Goal: Entertainment & Leisure: Browse casually

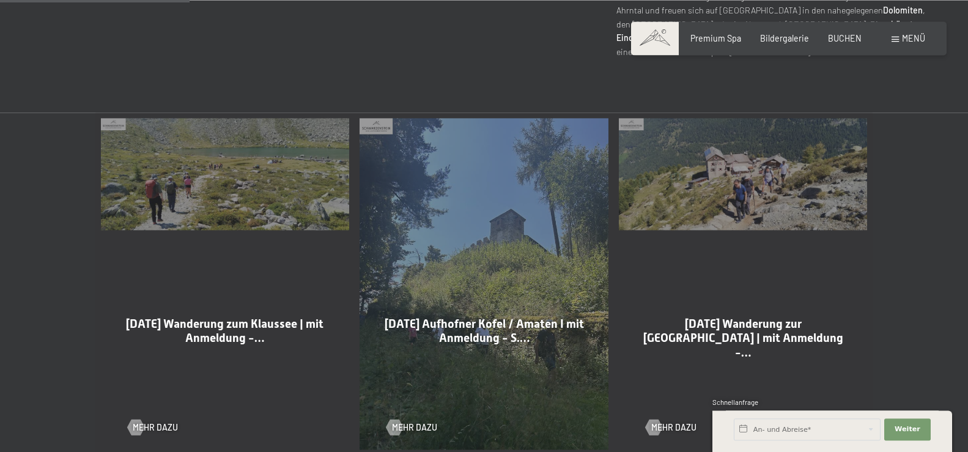
scroll to position [624, 0]
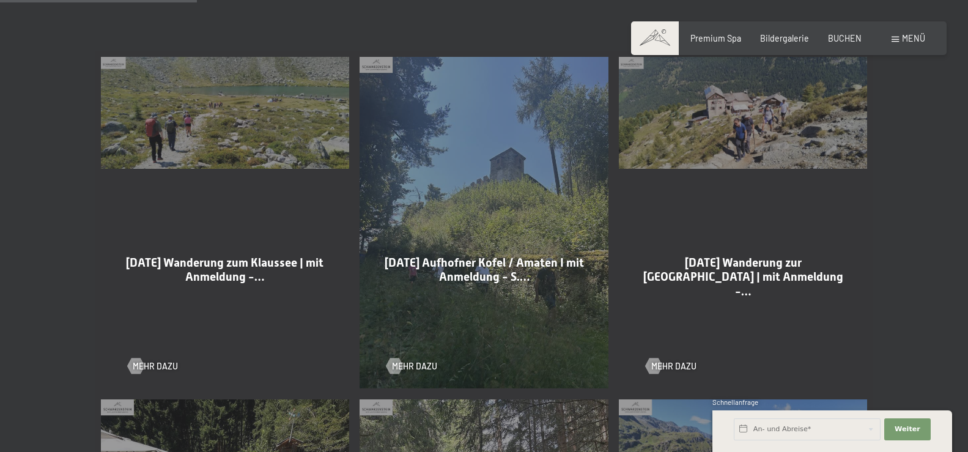
click at [209, 144] on div "[DATE] Wanderung zum Klaussee | mit Anmeldung -… Mehr dazu" at bounding box center [224, 222] width 259 height 342
click at [135, 361] on div at bounding box center [135, 366] width 9 height 16
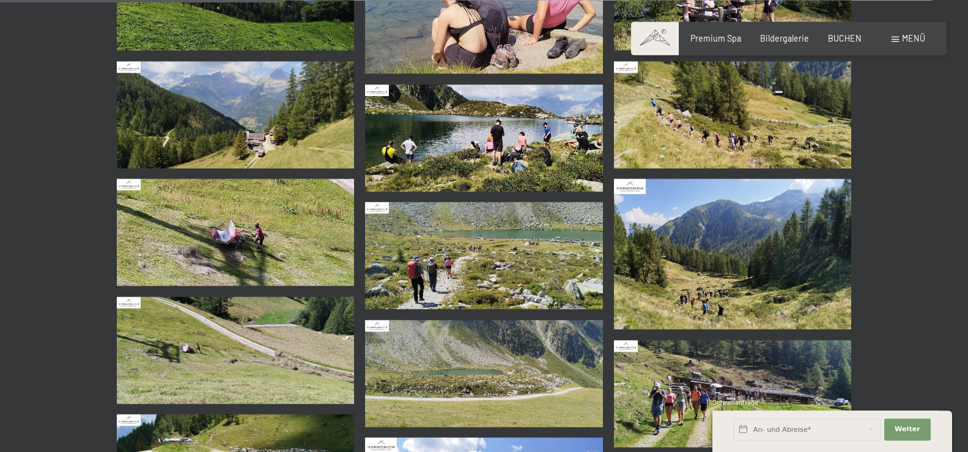
scroll to position [624, 0]
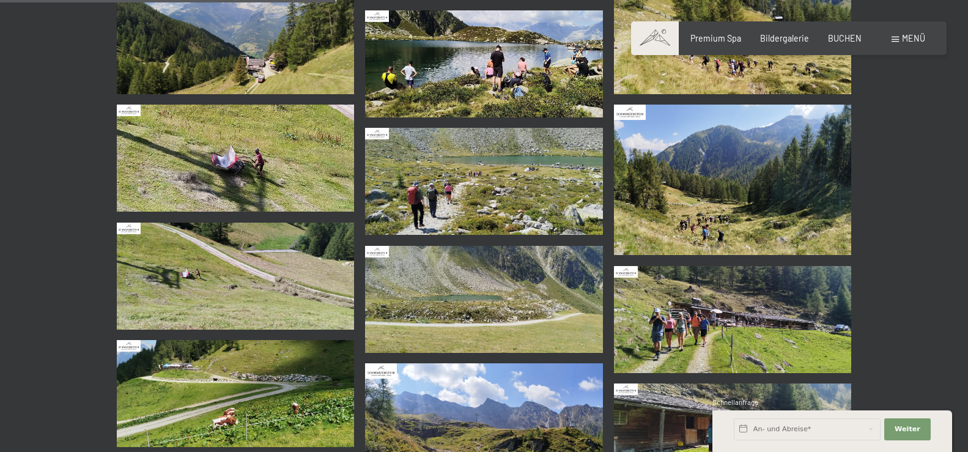
click at [676, 333] on img at bounding box center [733, 319] width 238 height 107
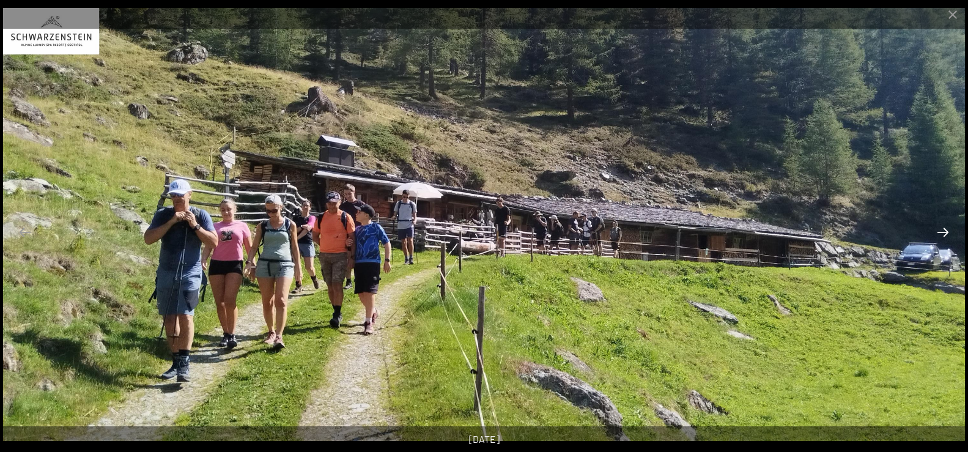
click at [943, 232] on button "Next slide" at bounding box center [943, 232] width 26 height 24
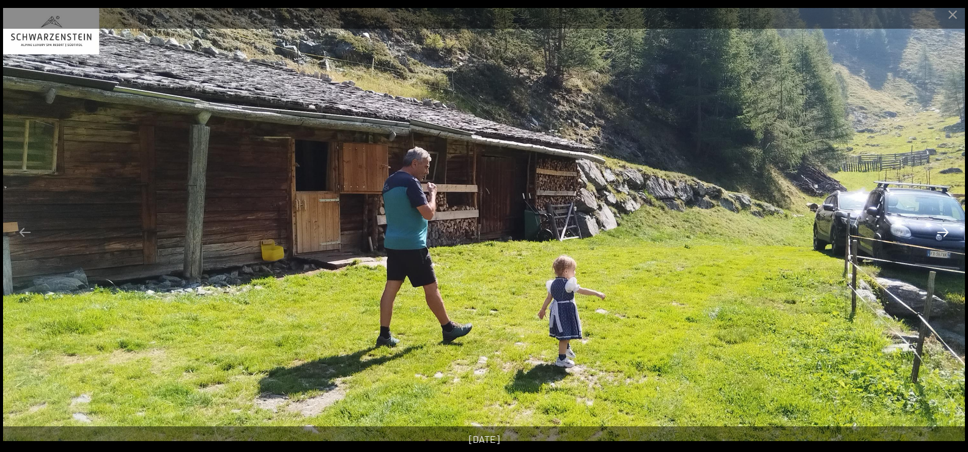
click at [943, 232] on button "Next slide" at bounding box center [943, 232] width 26 height 24
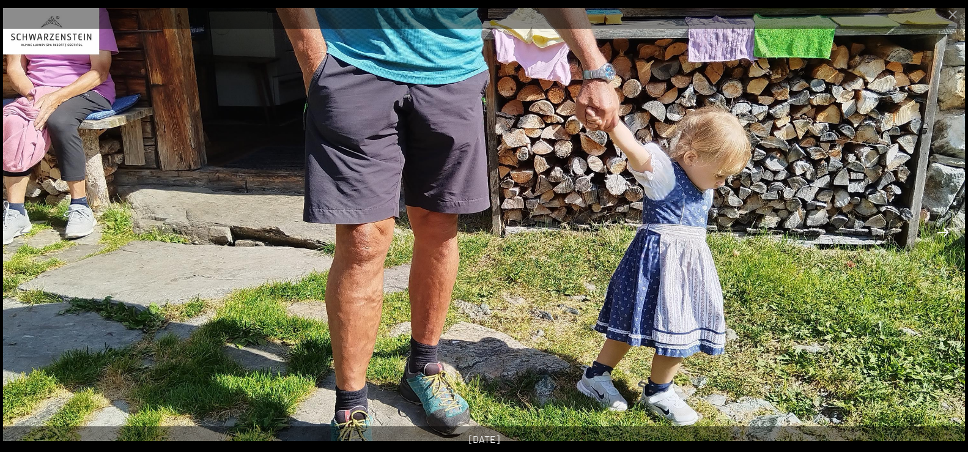
click at [943, 232] on button "Next slide" at bounding box center [943, 232] width 26 height 24
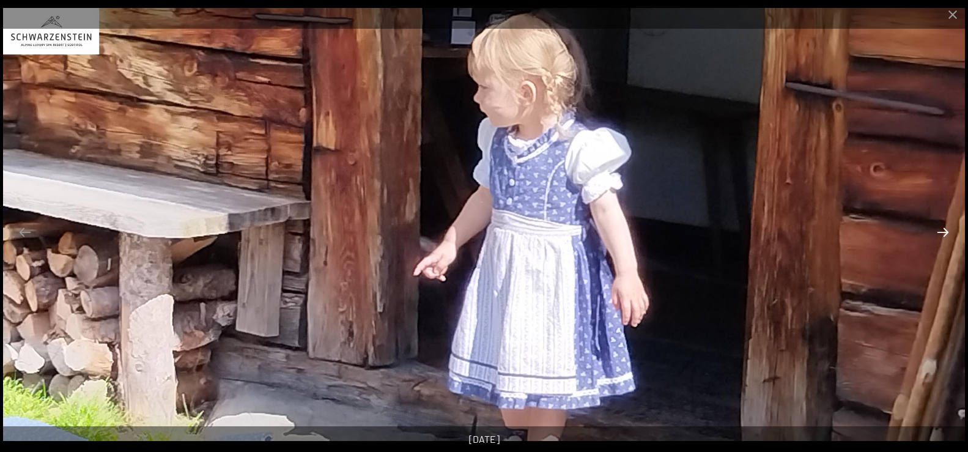
click at [943, 232] on button "Next slide" at bounding box center [943, 232] width 26 height 24
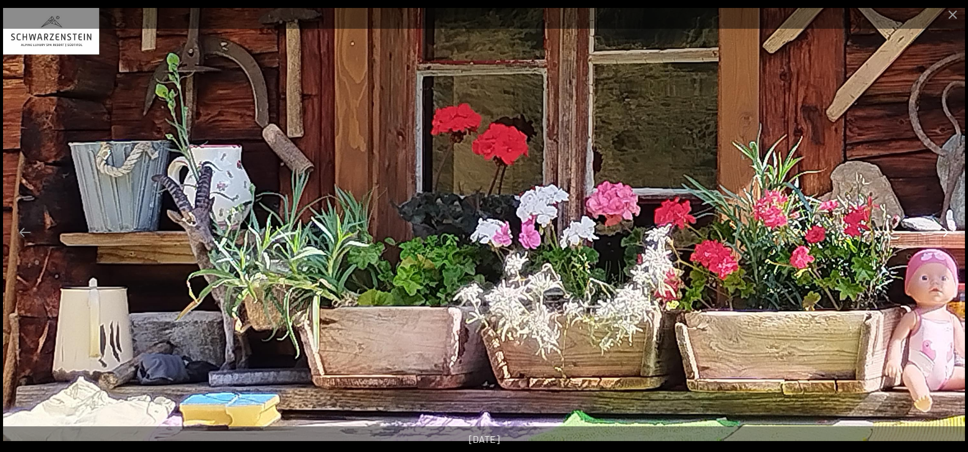
click at [943, 232] on button "Next slide" at bounding box center [943, 232] width 26 height 24
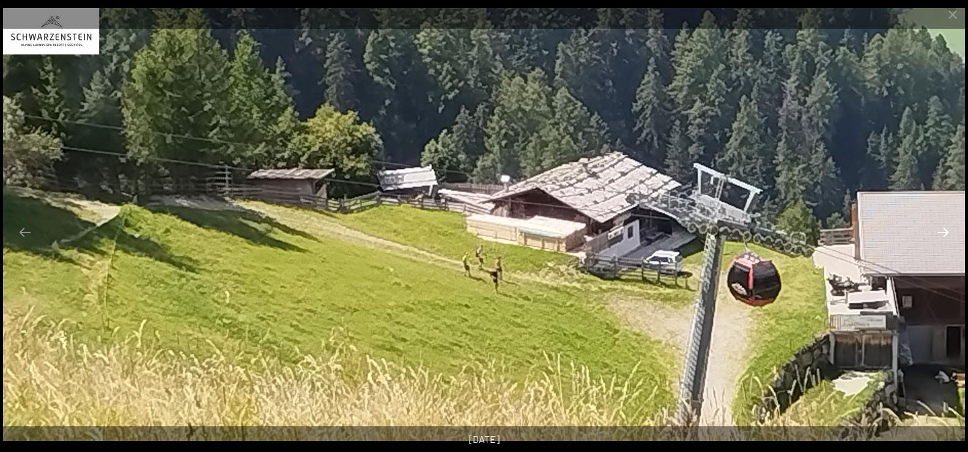
click at [943, 232] on button "Next slide" at bounding box center [943, 232] width 26 height 24
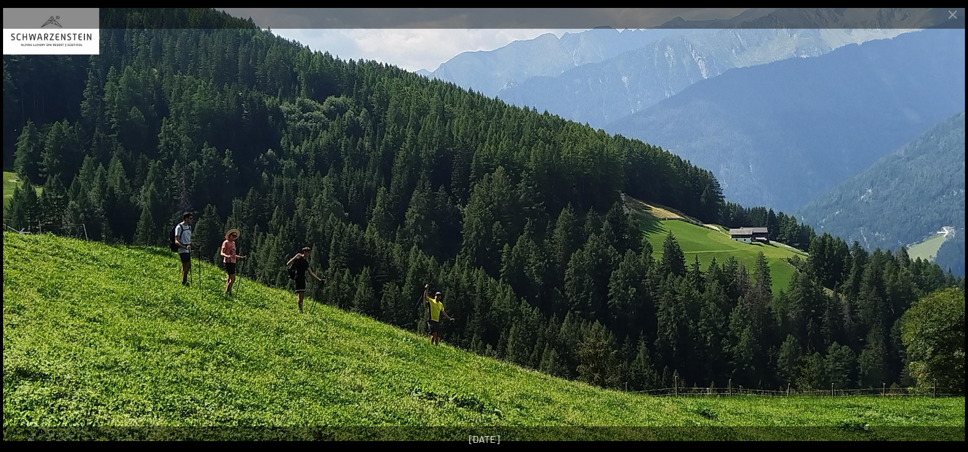
click at [943, 232] on button "Next slide" at bounding box center [943, 232] width 26 height 24
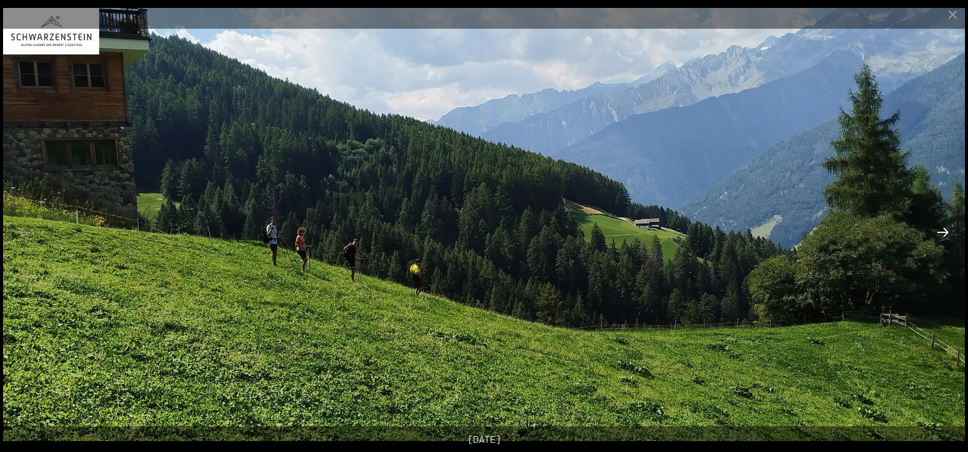
click at [943, 232] on button "Next slide" at bounding box center [943, 232] width 26 height 24
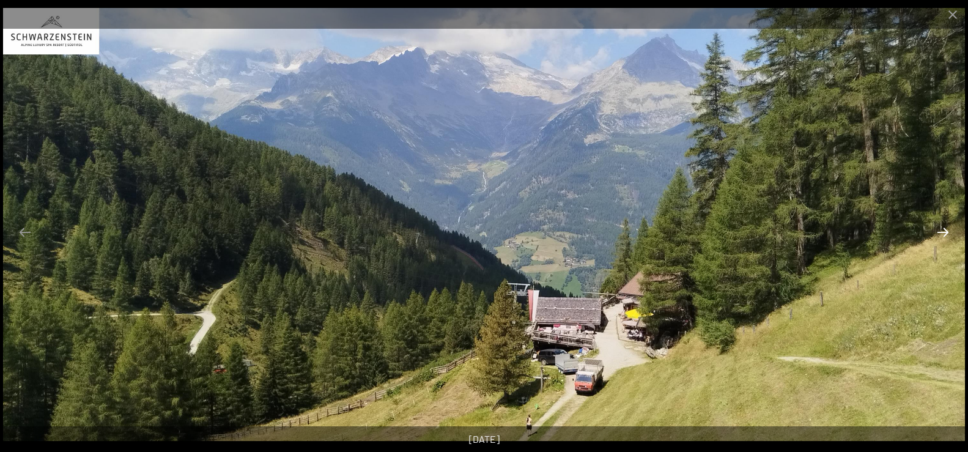
click at [943, 232] on button "Next slide" at bounding box center [943, 232] width 26 height 24
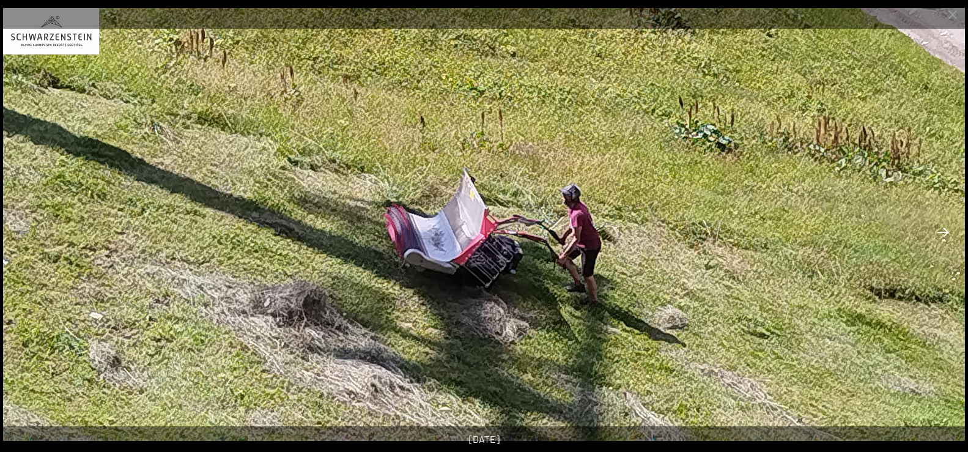
click at [943, 232] on button "Next slide" at bounding box center [943, 232] width 26 height 24
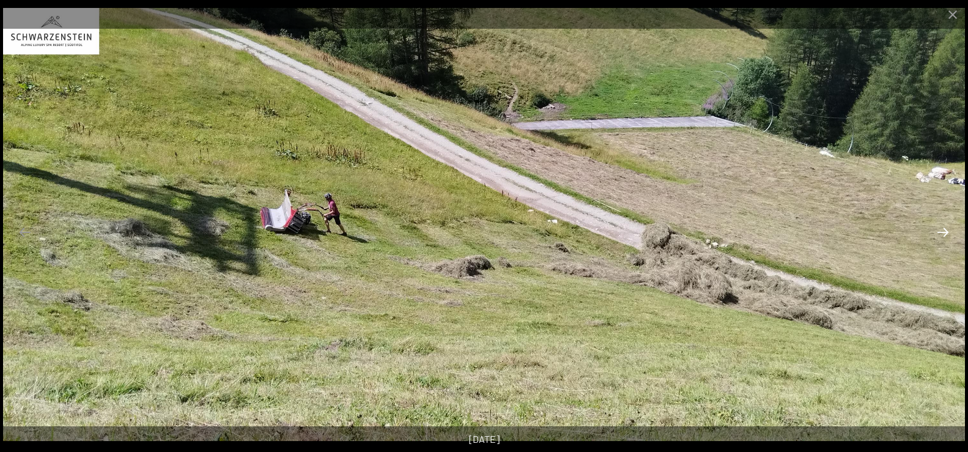
click at [943, 232] on button "Next slide" at bounding box center [943, 232] width 26 height 24
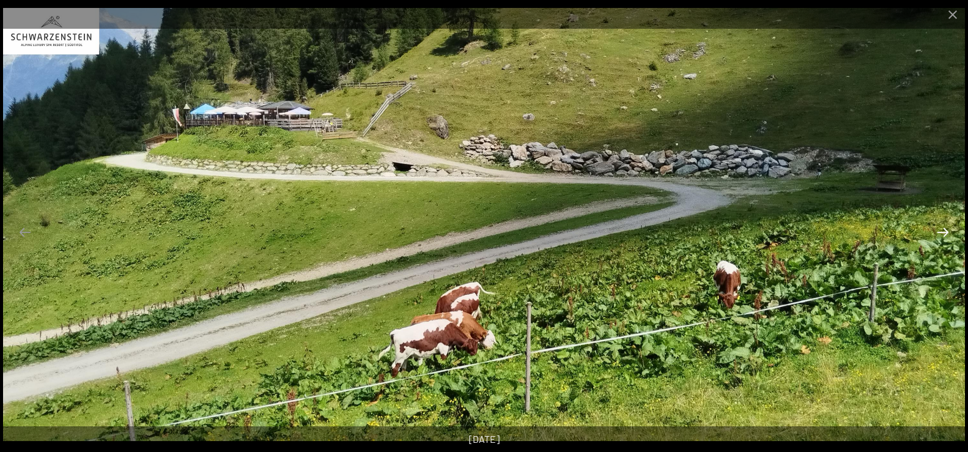
click at [943, 232] on button "Next slide" at bounding box center [943, 232] width 26 height 24
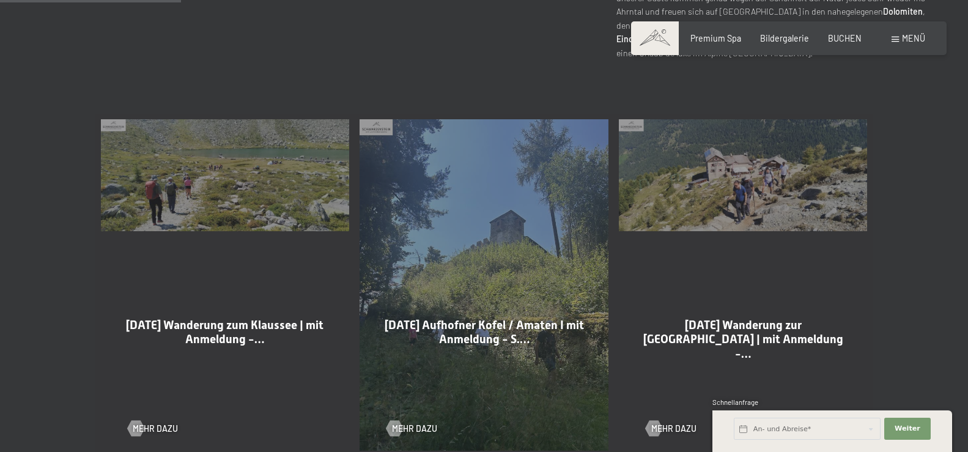
scroll to position [624, 0]
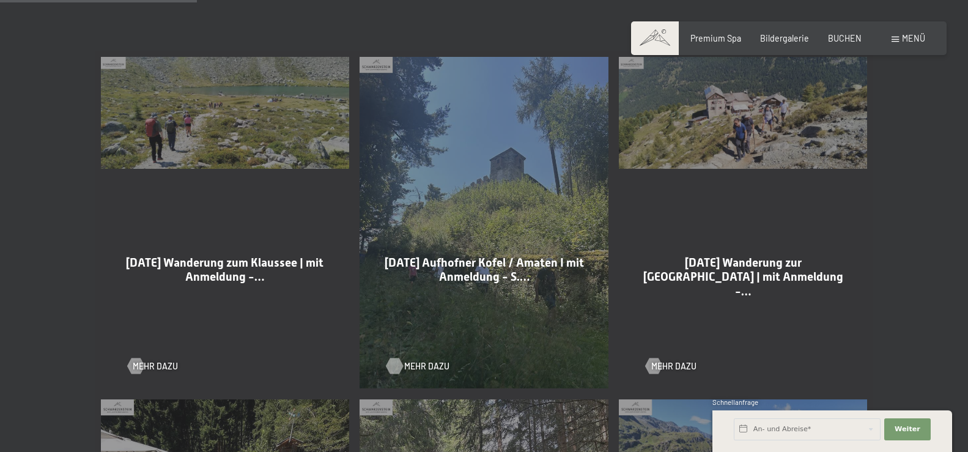
click at [392, 364] on div at bounding box center [394, 366] width 9 height 16
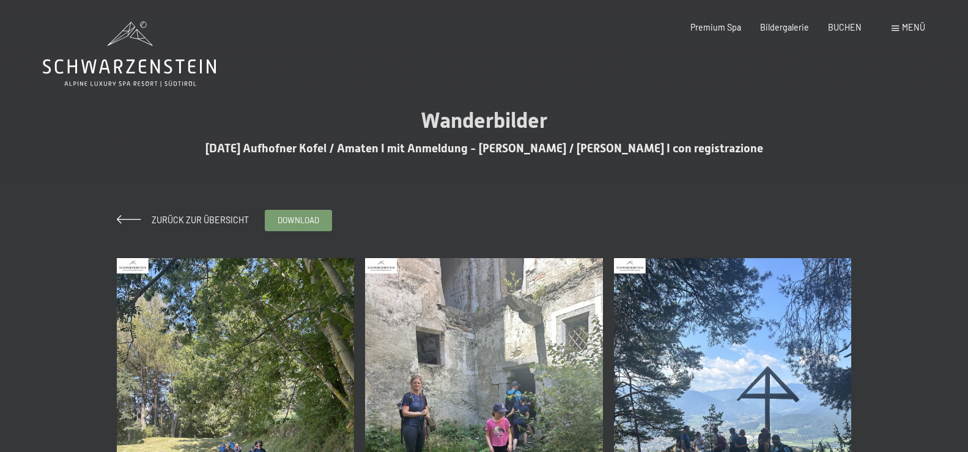
click at [323, 388] on img at bounding box center [236, 416] width 238 height 317
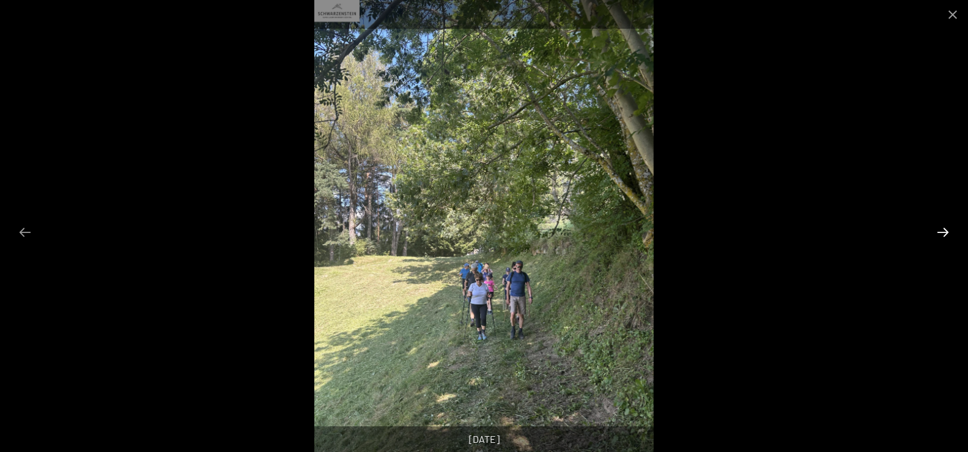
click at [943, 234] on button "Next slide" at bounding box center [943, 232] width 26 height 24
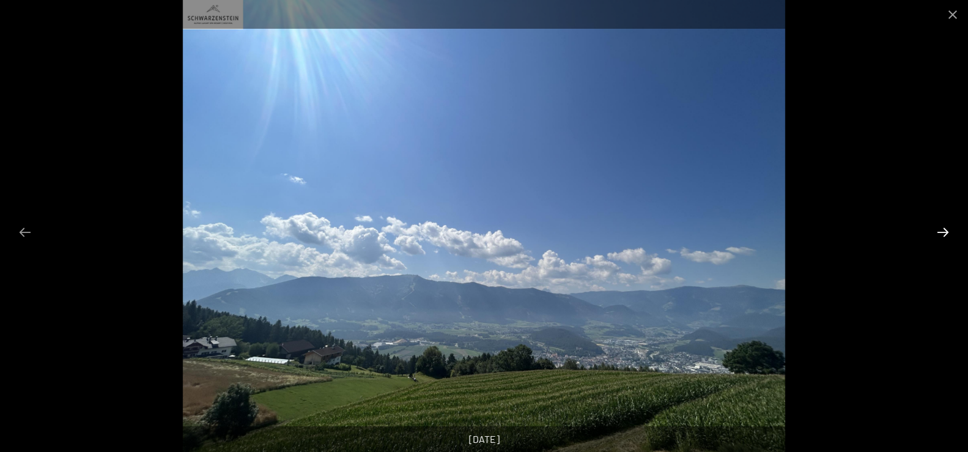
click at [943, 234] on button "Next slide" at bounding box center [943, 232] width 26 height 24
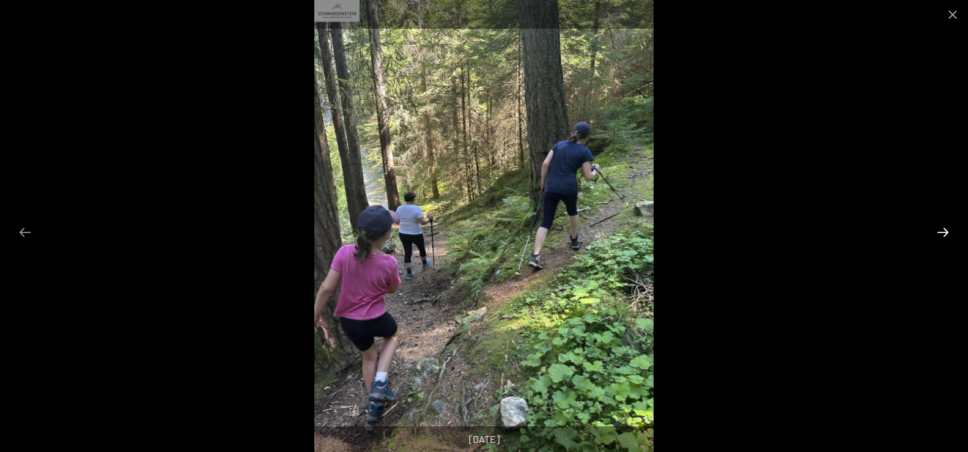
click at [943, 234] on button "Next slide" at bounding box center [943, 232] width 26 height 24
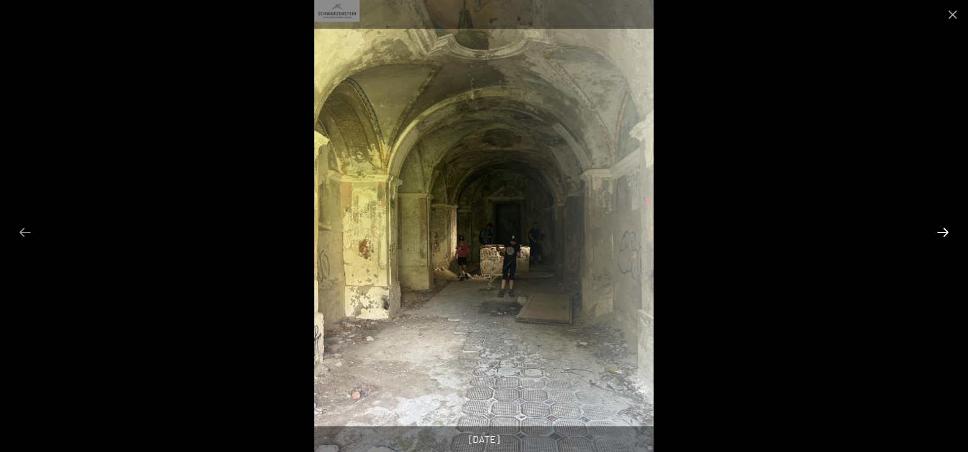
click at [943, 234] on button "Next slide" at bounding box center [943, 232] width 26 height 24
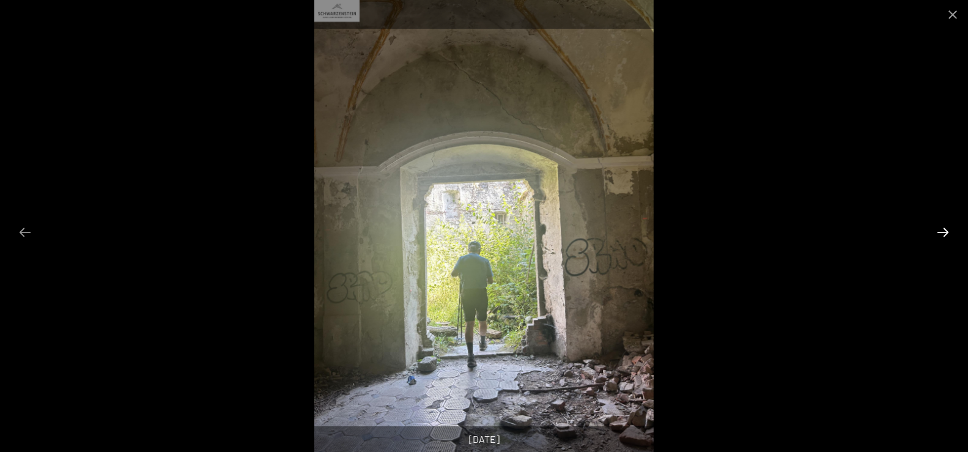
click at [943, 234] on button "Next slide" at bounding box center [943, 232] width 26 height 24
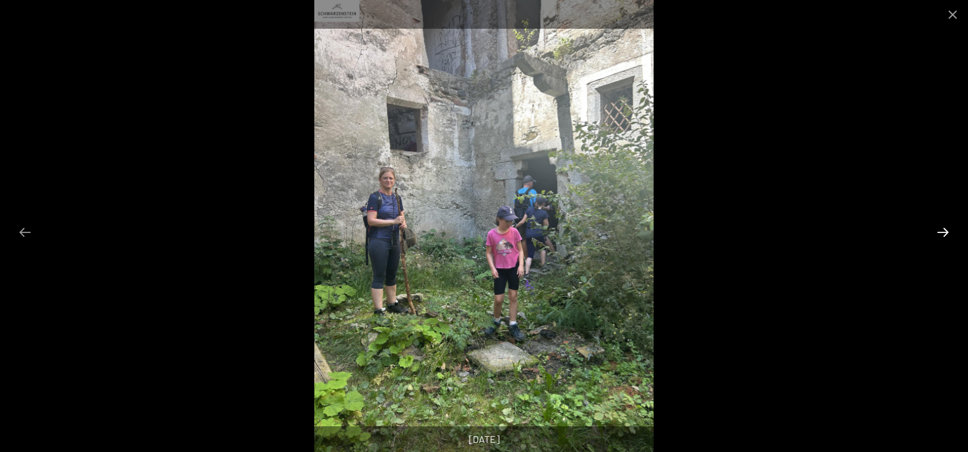
click at [943, 234] on button "Next slide" at bounding box center [943, 232] width 26 height 24
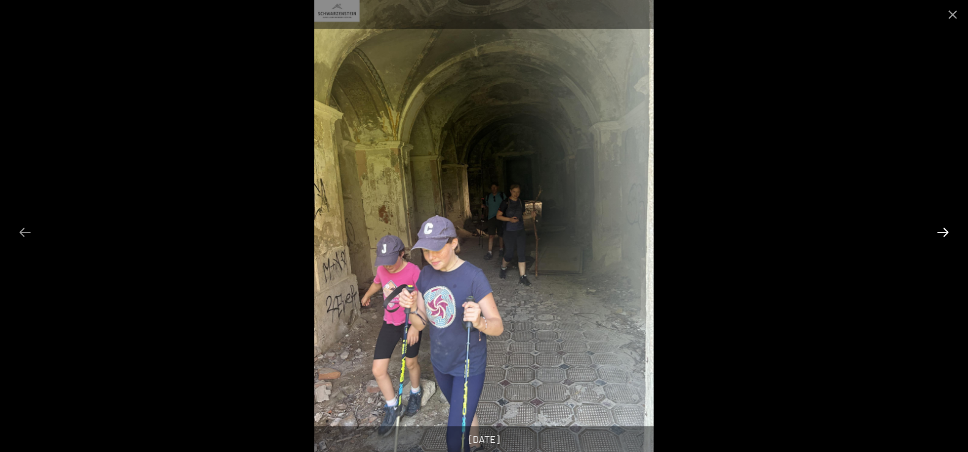
click at [943, 234] on button "Next slide" at bounding box center [943, 232] width 26 height 24
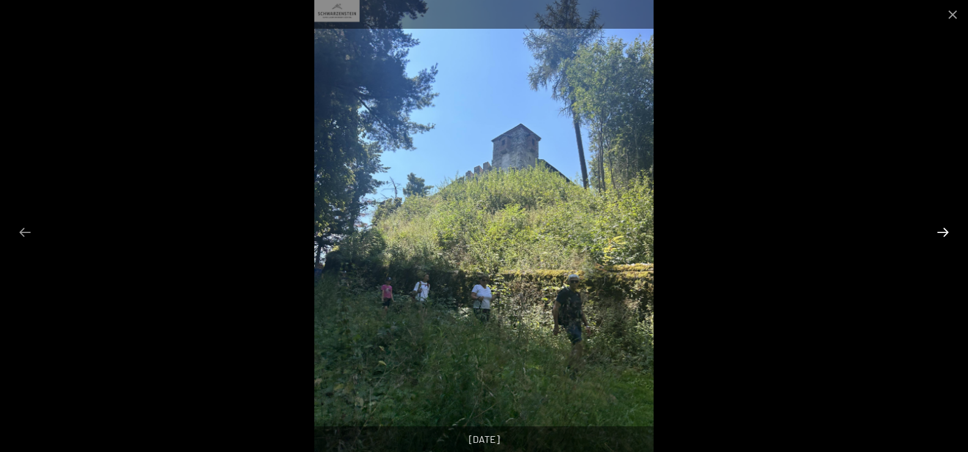
click at [943, 234] on button "Next slide" at bounding box center [943, 232] width 26 height 24
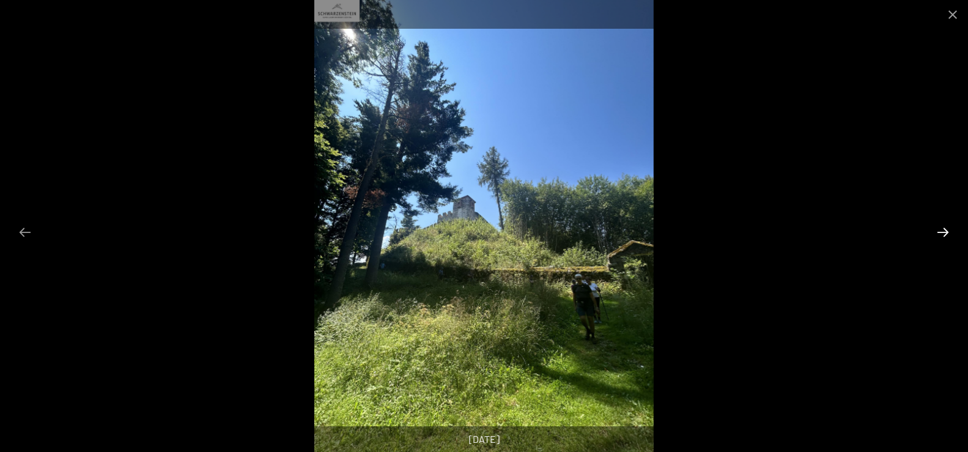
click at [943, 234] on button "Next slide" at bounding box center [943, 232] width 26 height 24
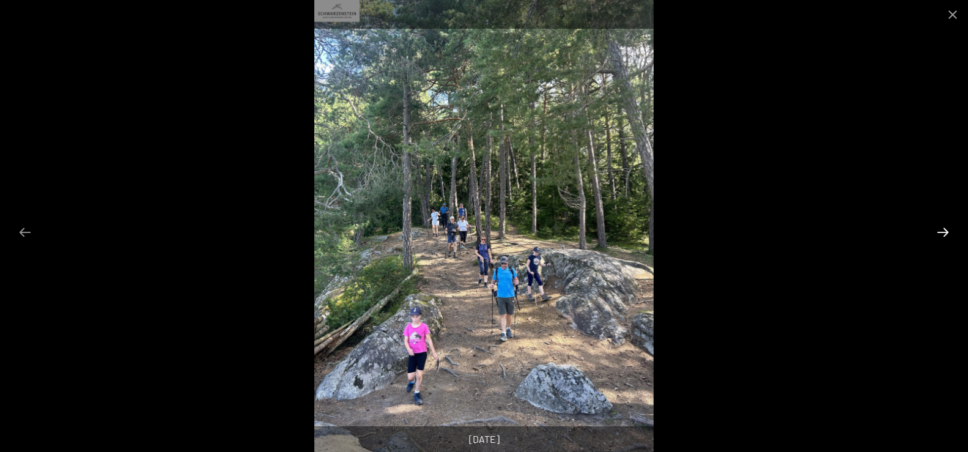
click at [943, 234] on button "Next slide" at bounding box center [943, 232] width 26 height 24
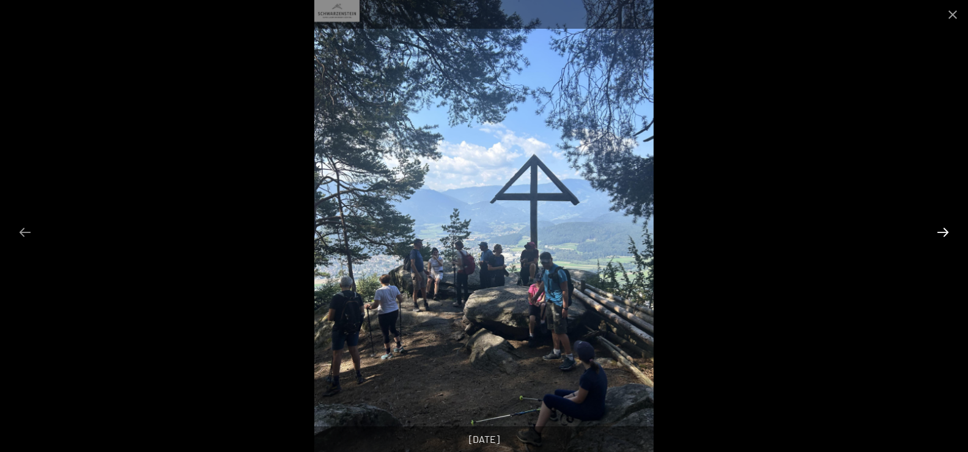
click at [943, 234] on button "Next slide" at bounding box center [943, 232] width 26 height 24
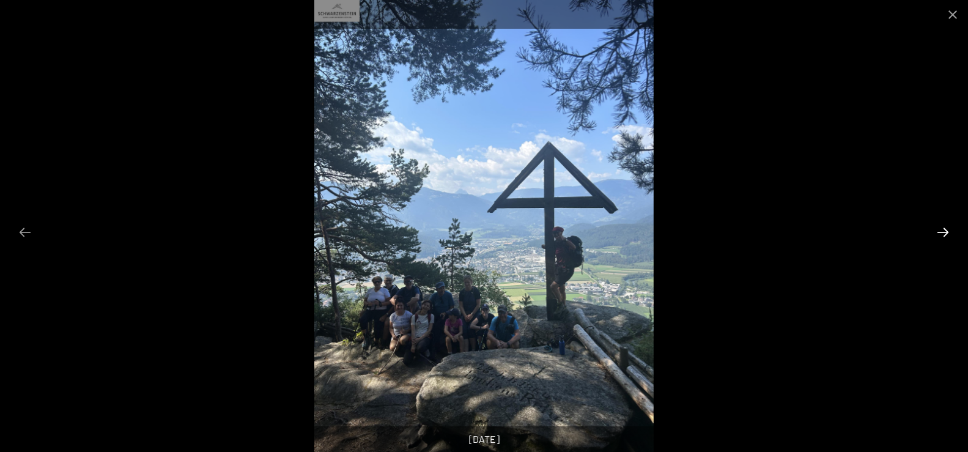
click at [943, 234] on button "Next slide" at bounding box center [943, 232] width 26 height 24
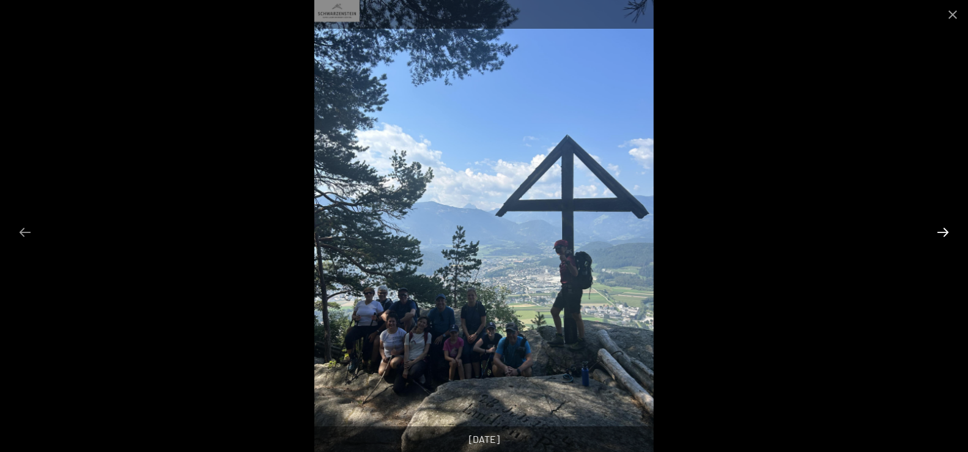
click at [943, 234] on button "Next slide" at bounding box center [943, 232] width 26 height 24
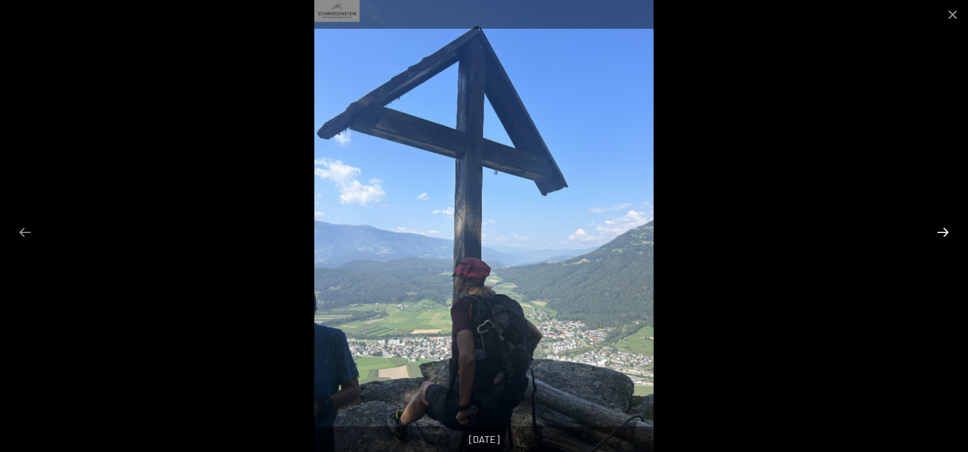
click at [943, 234] on button "Next slide" at bounding box center [943, 232] width 26 height 24
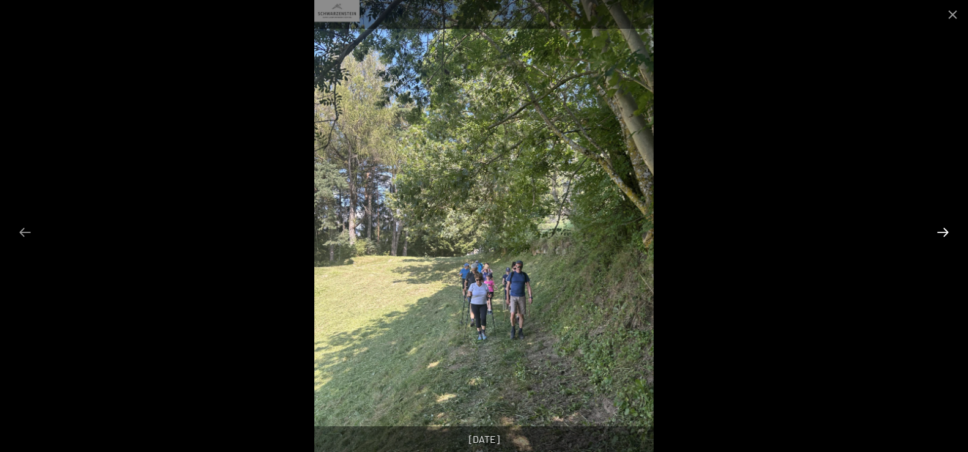
click at [943, 234] on button "Next slide" at bounding box center [943, 232] width 26 height 24
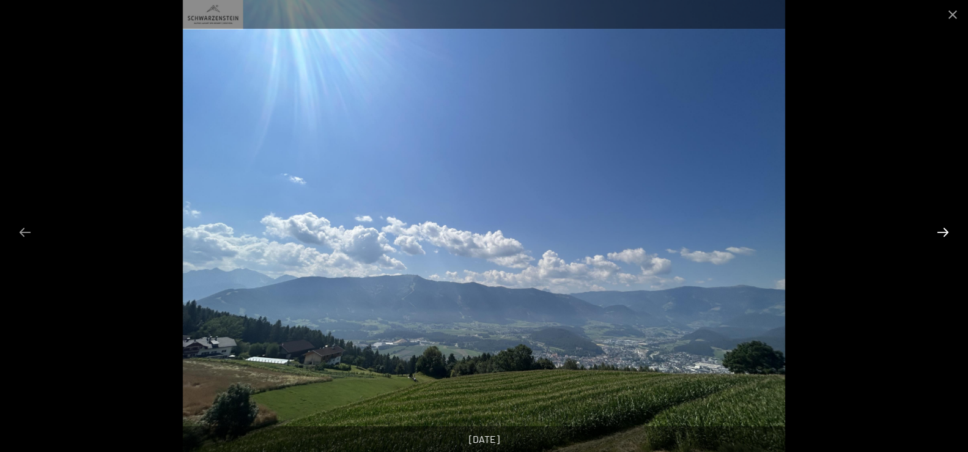
click at [943, 234] on button "Next slide" at bounding box center [943, 232] width 26 height 24
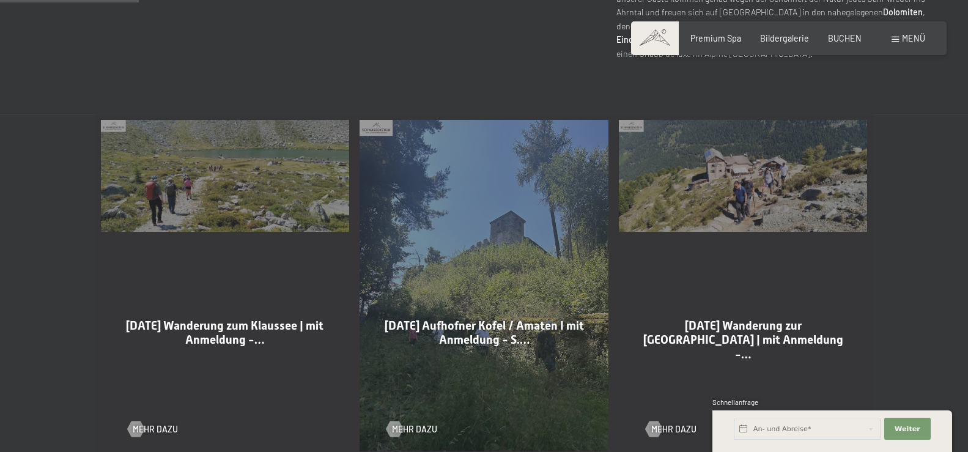
scroll to position [561, 0]
click at [652, 425] on div at bounding box center [653, 428] width 9 height 16
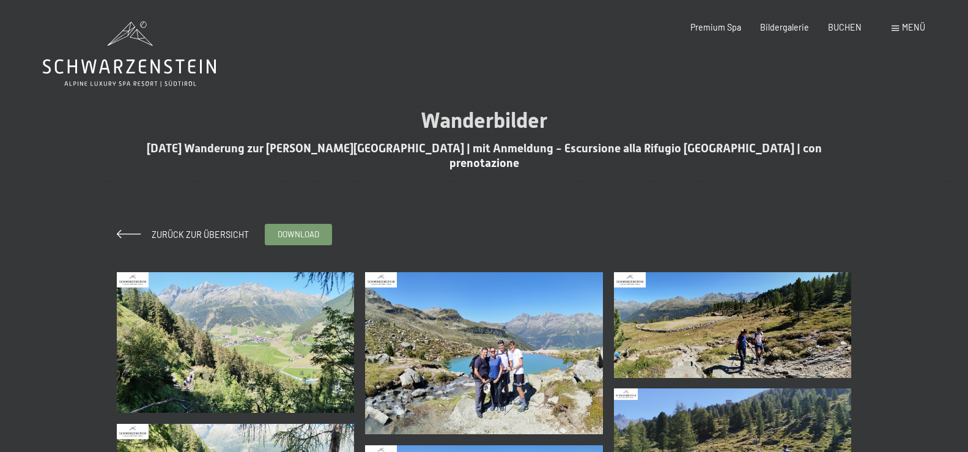
click at [464, 370] on img at bounding box center [484, 353] width 238 height 162
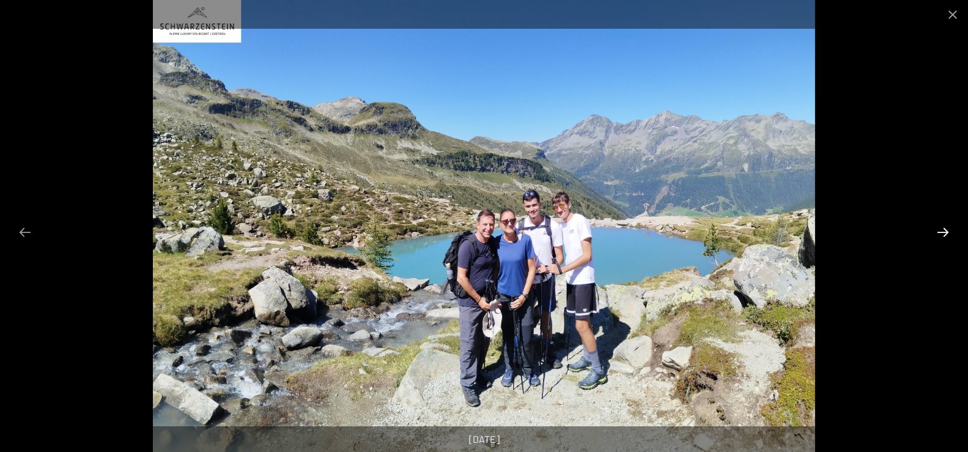
click at [939, 234] on button "Next slide" at bounding box center [943, 232] width 26 height 24
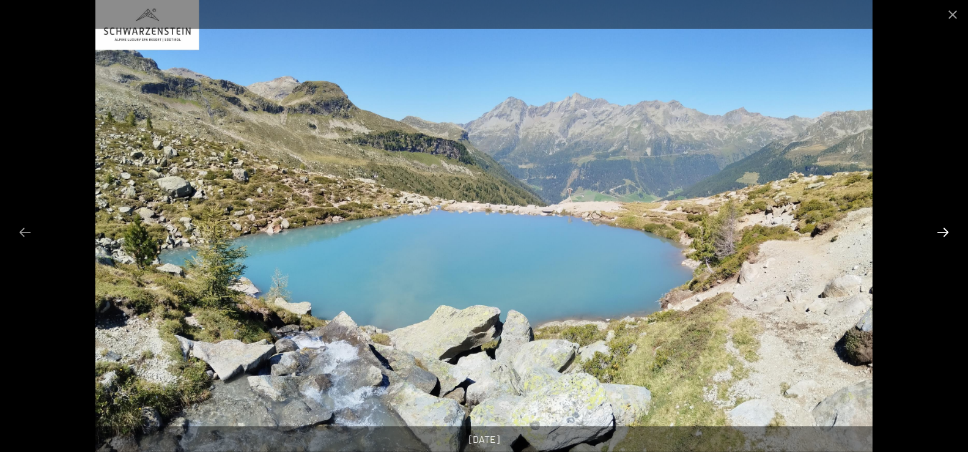
click at [939, 234] on button "Next slide" at bounding box center [943, 232] width 26 height 24
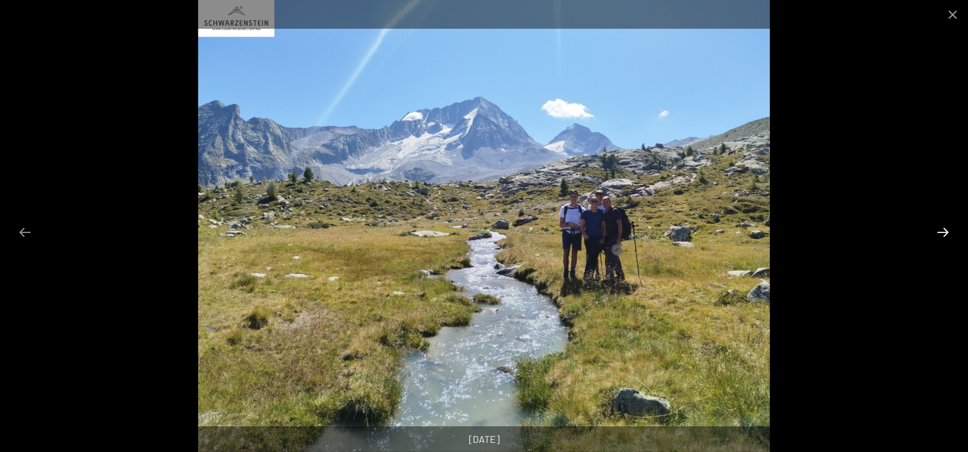
click at [939, 234] on button "Next slide" at bounding box center [943, 232] width 26 height 24
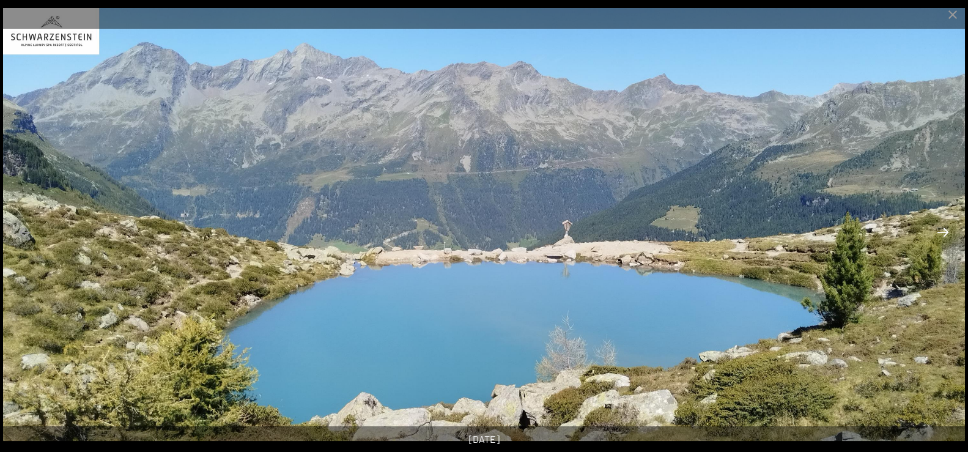
click at [939, 234] on button "Next slide" at bounding box center [943, 232] width 26 height 24
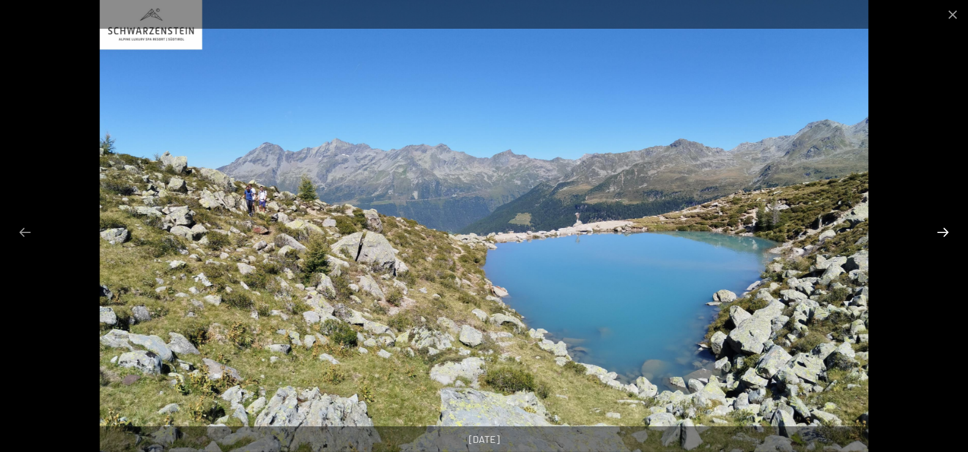
click at [939, 234] on button "Next slide" at bounding box center [943, 232] width 26 height 24
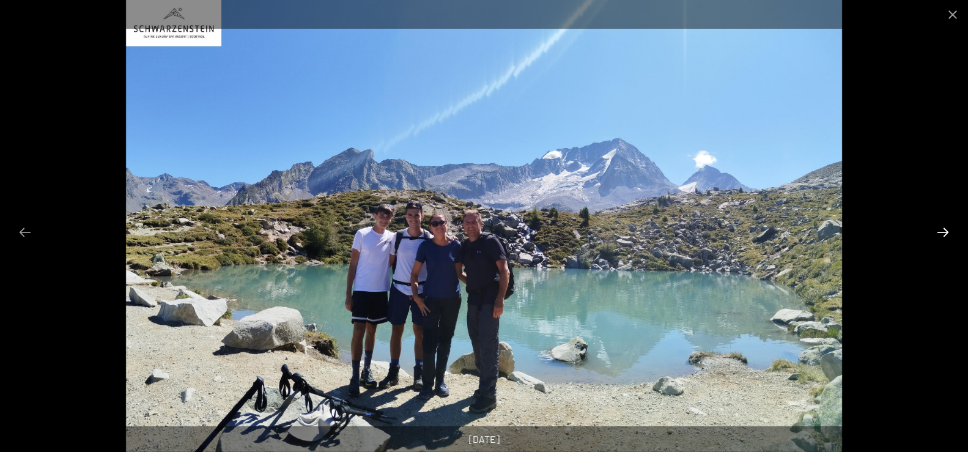
click at [939, 234] on button "Next slide" at bounding box center [943, 232] width 26 height 24
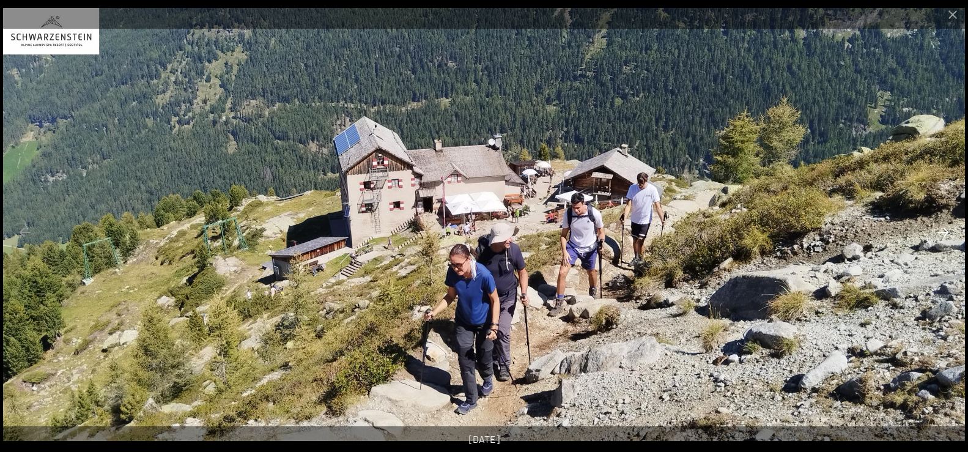
click at [939, 234] on button "Next slide" at bounding box center [943, 232] width 26 height 24
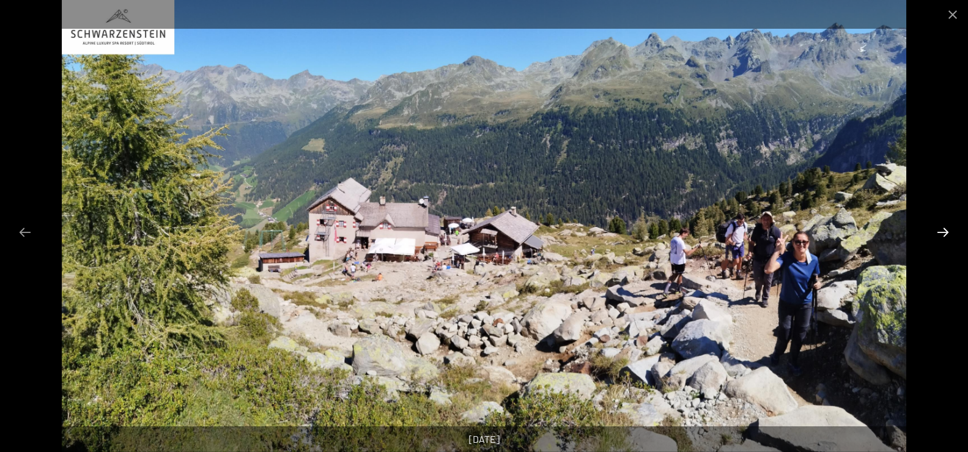
click at [939, 234] on button "Next slide" at bounding box center [943, 232] width 26 height 24
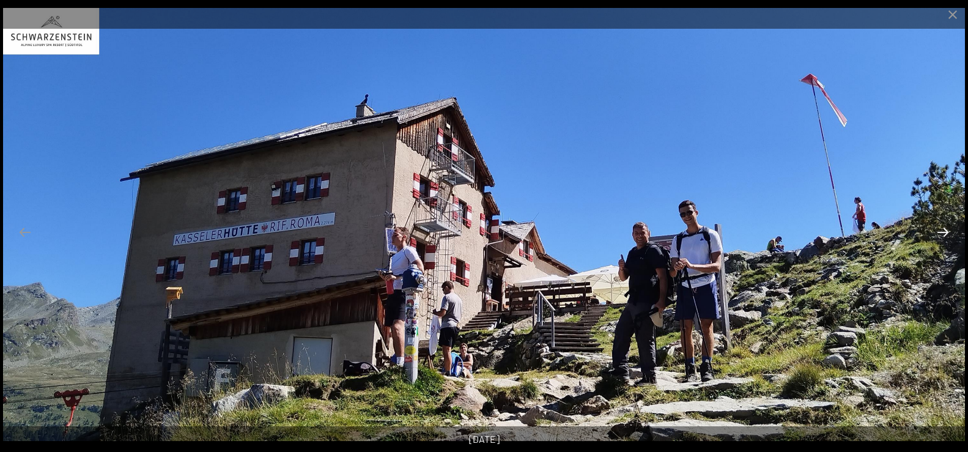
click at [939, 234] on button "Next slide" at bounding box center [943, 232] width 26 height 24
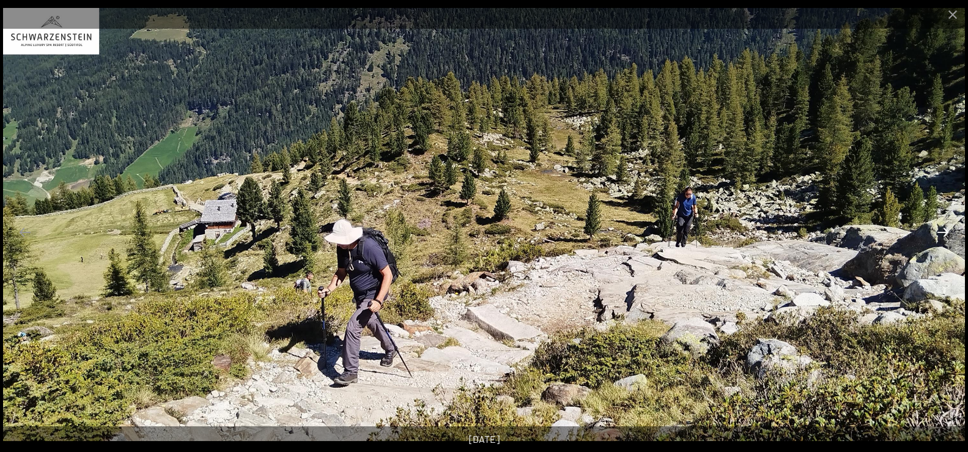
drag, startPoint x: 939, startPoint y: 234, endPoint x: 946, endPoint y: 227, distance: 9.1
click at [941, 231] on button "Next slide" at bounding box center [943, 232] width 26 height 24
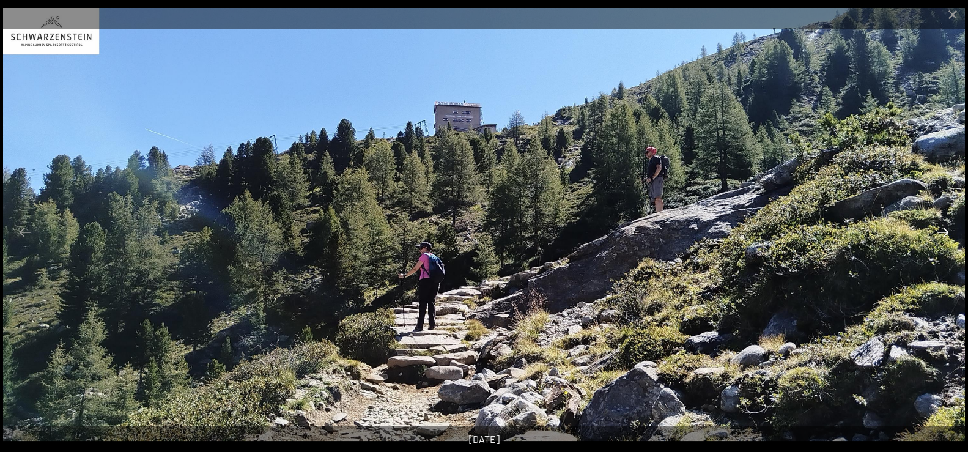
click at [945, 228] on button "Next slide" at bounding box center [943, 232] width 26 height 24
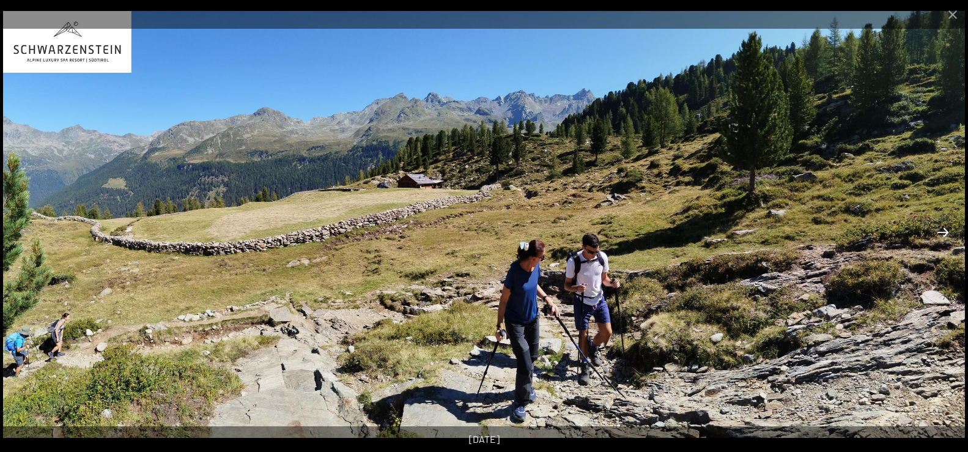
click at [945, 228] on button "Next slide" at bounding box center [943, 232] width 26 height 24
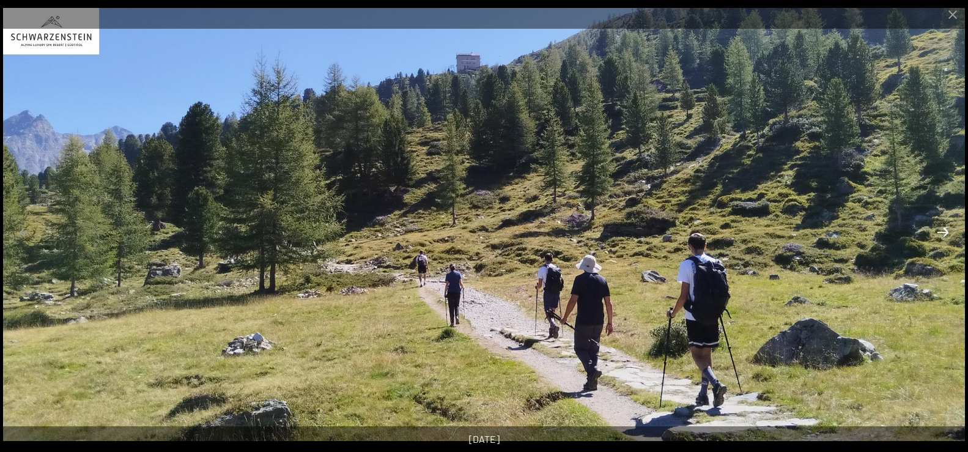
click at [945, 228] on button "Next slide" at bounding box center [943, 232] width 26 height 24
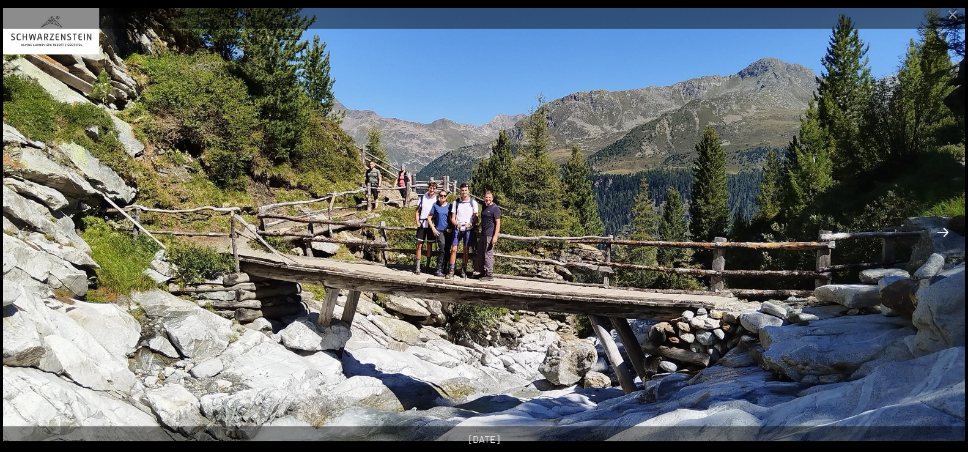
click at [945, 228] on button "Next slide" at bounding box center [943, 232] width 26 height 24
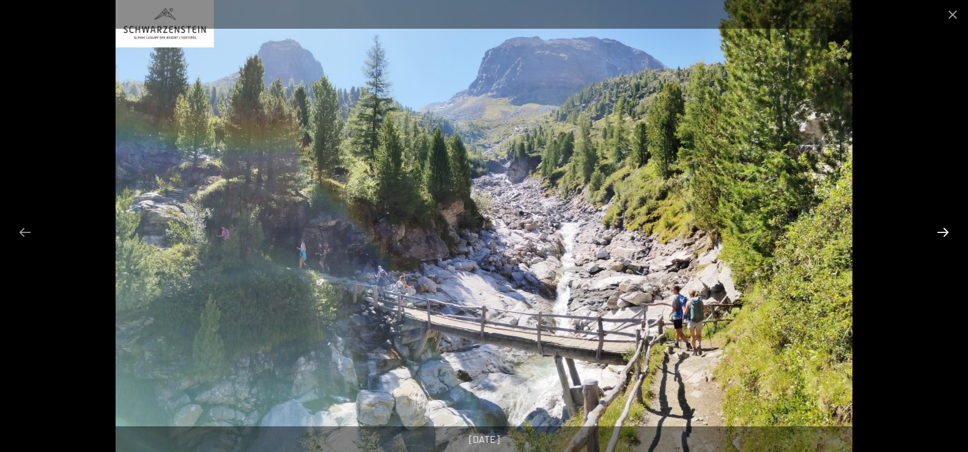
click at [945, 228] on button "Next slide" at bounding box center [943, 232] width 26 height 24
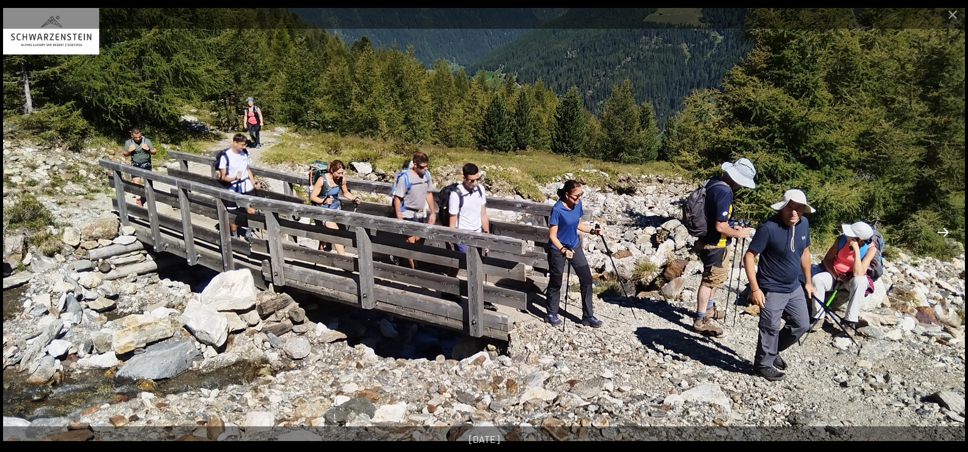
click at [945, 228] on button "Next slide" at bounding box center [943, 232] width 26 height 24
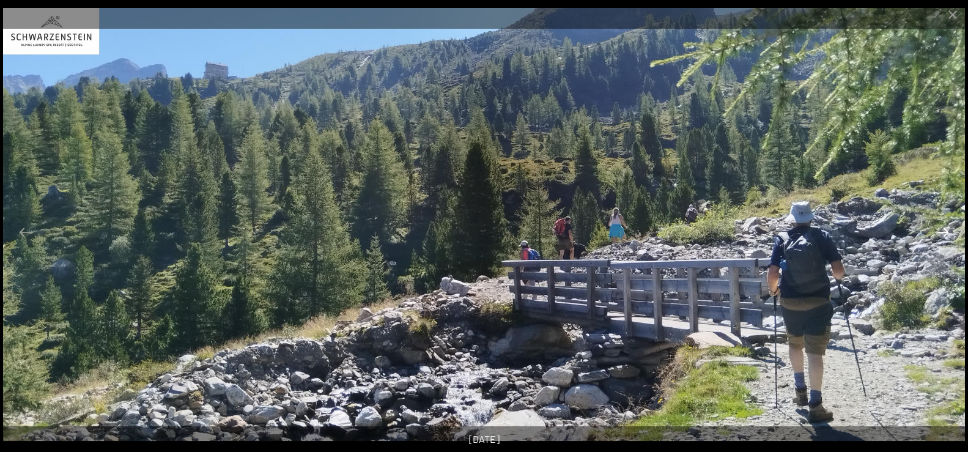
click at [945, 229] on button "Next slide" at bounding box center [943, 232] width 26 height 24
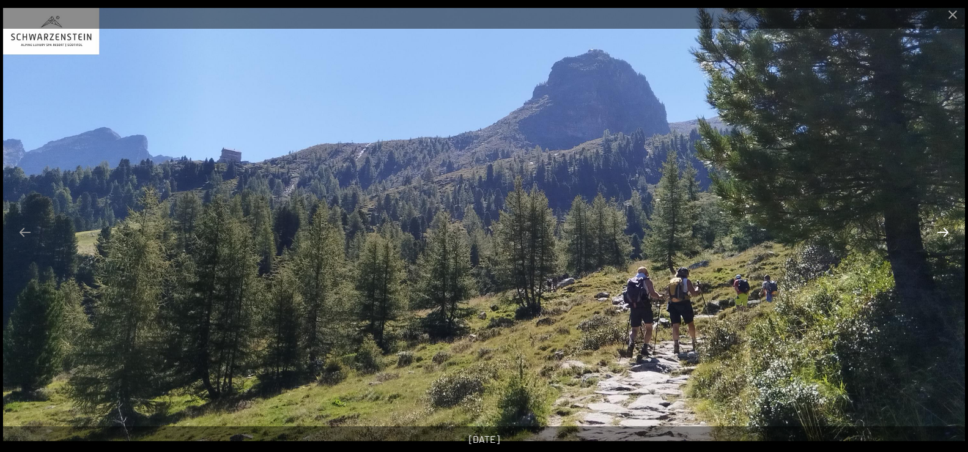
click at [945, 229] on button "Next slide" at bounding box center [943, 232] width 26 height 24
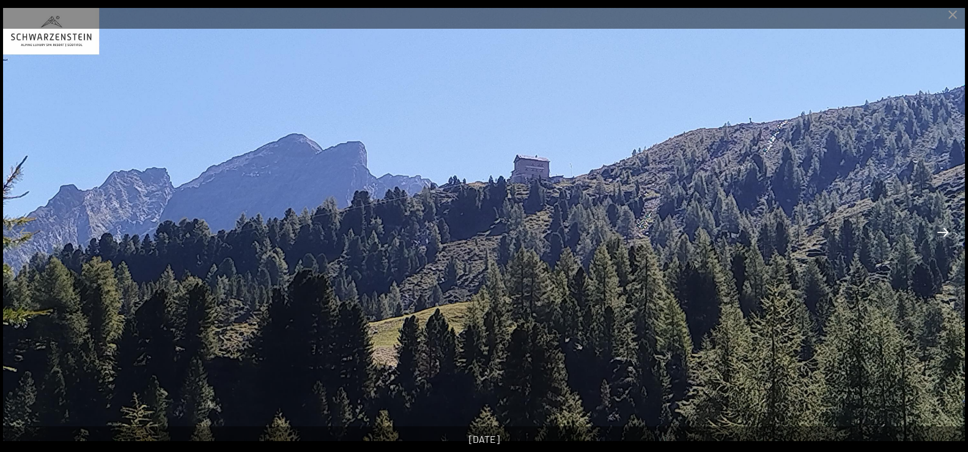
click at [945, 229] on button "Next slide" at bounding box center [943, 232] width 26 height 24
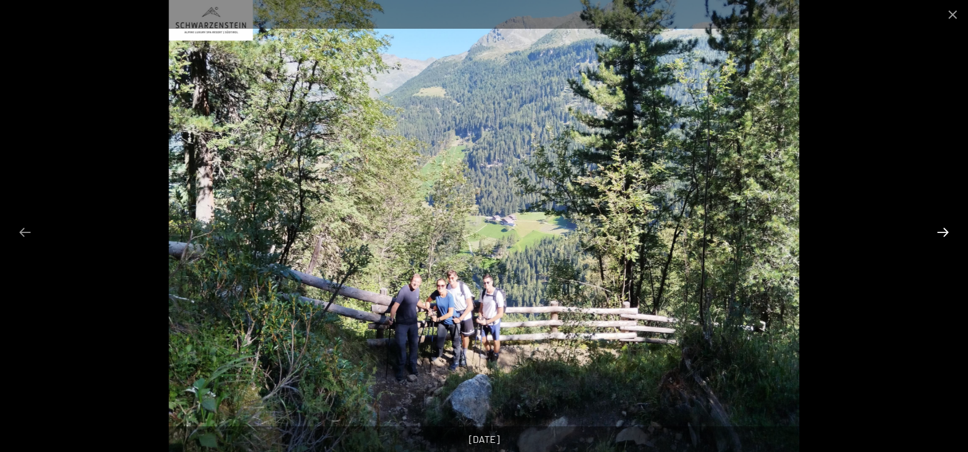
click at [945, 229] on button "Next slide" at bounding box center [943, 232] width 26 height 24
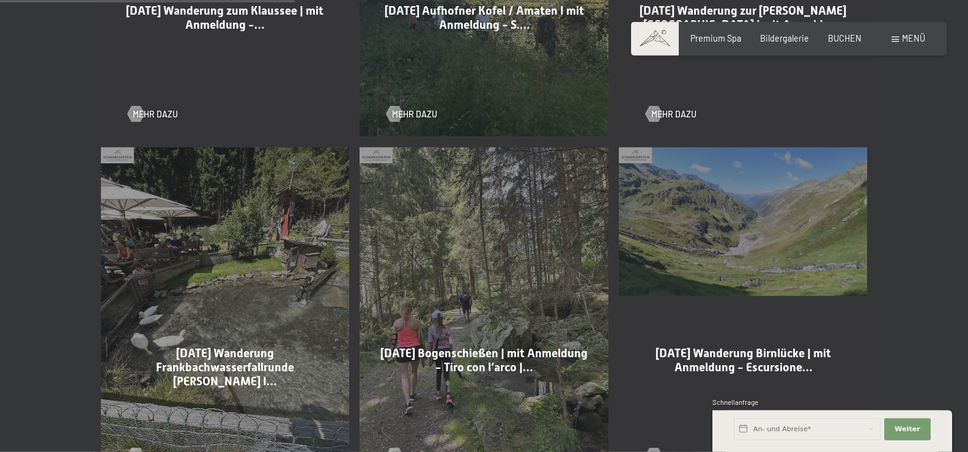
scroll to position [935, 0]
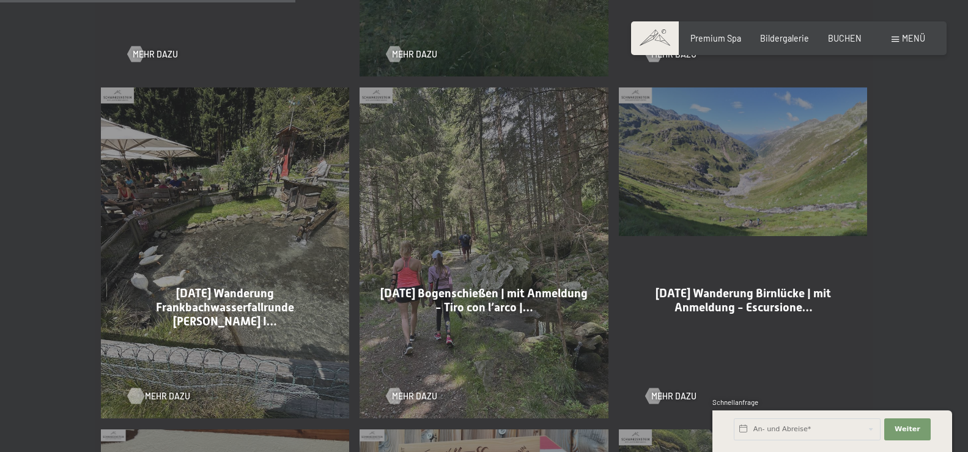
click at [133, 390] on div at bounding box center [135, 396] width 9 height 16
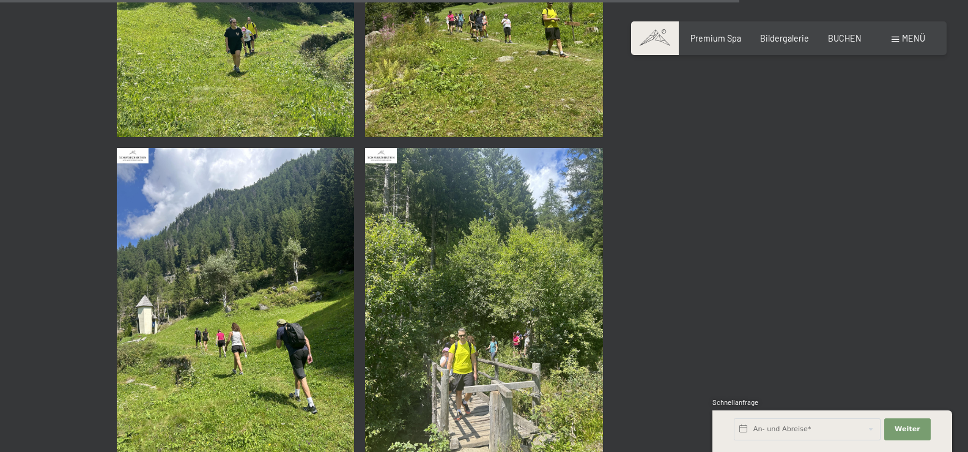
scroll to position [2868, 0]
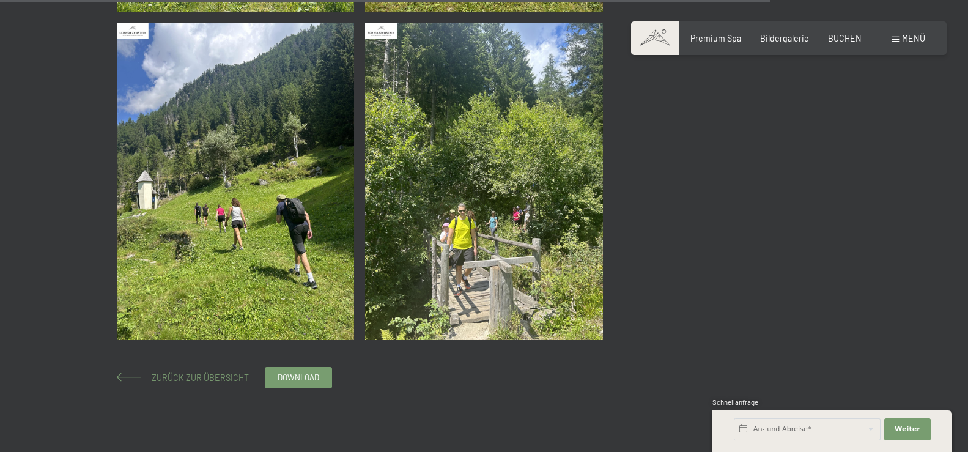
click at [146, 378] on span "Zurück zur Übersicht" at bounding box center [196, 377] width 106 height 10
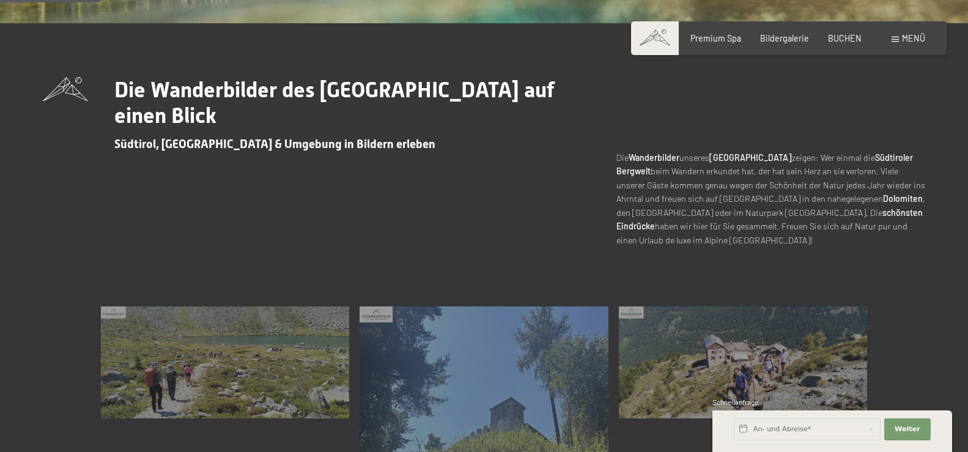
scroll to position [249, 0]
